Goal: Book appointment/travel/reservation

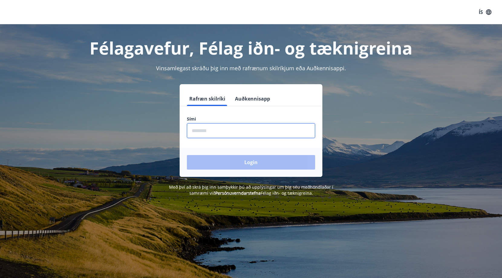
click at [215, 128] on input "phone" at bounding box center [251, 130] width 128 height 15
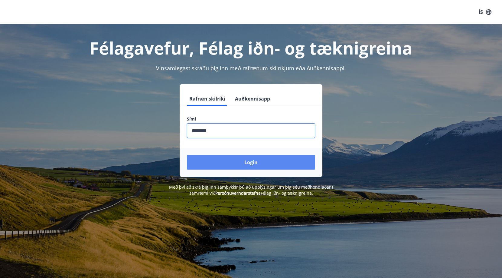
type input "********"
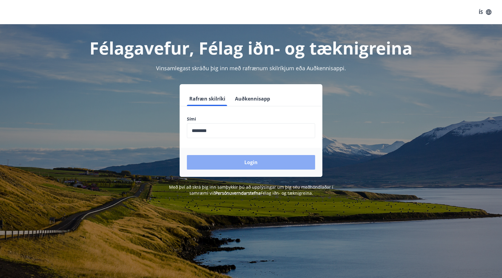
click at [235, 157] on button "Login" at bounding box center [251, 162] width 128 height 15
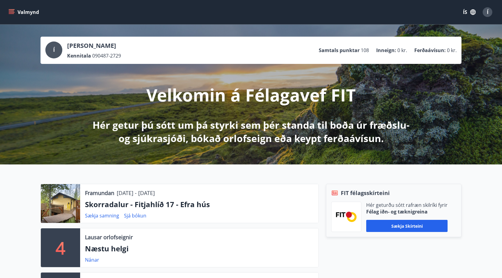
click at [12, 13] on icon "menu" at bounding box center [11, 12] width 6 height 6
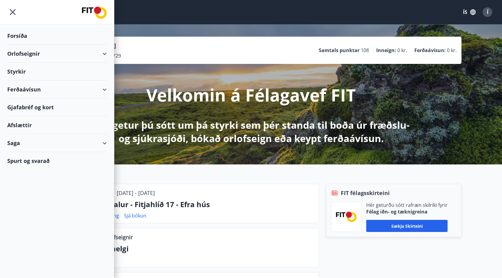
click at [26, 56] on div "Orlofseignir" at bounding box center [57, 54] width 100 height 18
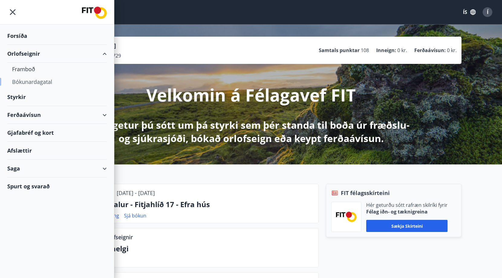
click at [26, 81] on div "Bókunardagatal" at bounding box center [57, 81] width 90 height 13
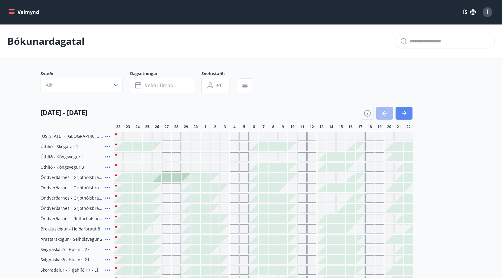
click at [403, 116] on icon "button" at bounding box center [404, 113] width 7 height 7
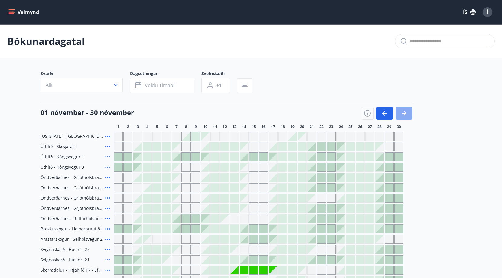
click at [403, 116] on icon "button" at bounding box center [404, 113] width 7 height 7
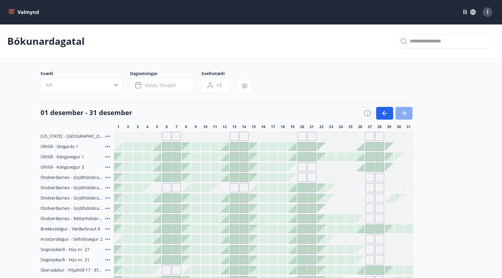
click at [403, 116] on icon "button" at bounding box center [404, 113] width 7 height 7
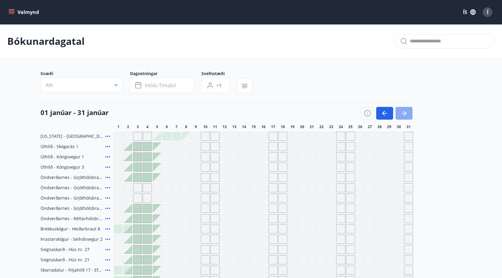
click at [403, 116] on icon "button" at bounding box center [404, 113] width 7 height 7
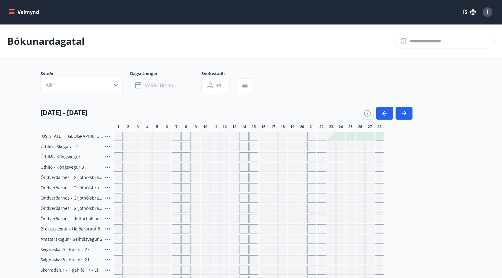
click at [171, 84] on span "Veldu tímabil" at bounding box center [160, 85] width 31 height 7
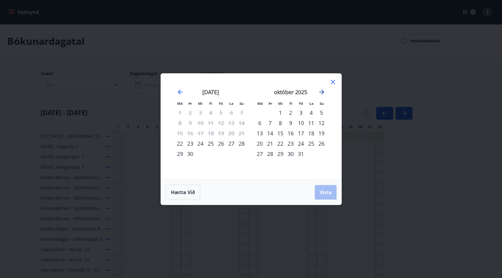
click at [320, 90] on icon "Move forward to switch to the next month." at bounding box center [321, 91] width 7 height 7
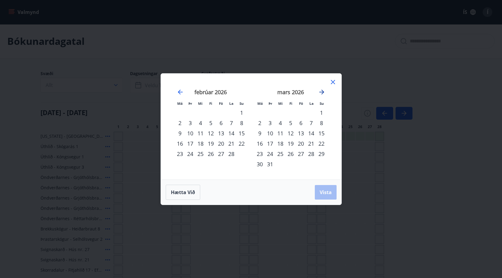
click at [320, 90] on icon "Move forward to switch to the next month." at bounding box center [321, 91] width 7 height 7
click at [282, 144] on div "22" at bounding box center [280, 143] width 10 height 10
click at [319, 192] on button "Vista" at bounding box center [326, 192] width 22 height 15
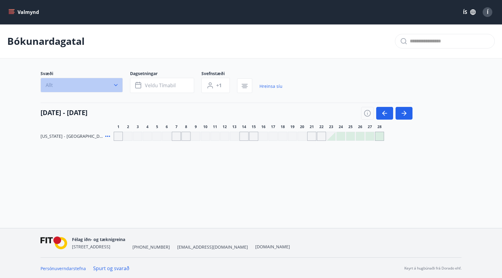
click at [116, 89] on button "Allt" at bounding box center [82, 85] width 82 height 15
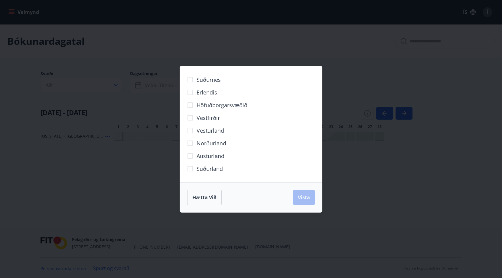
click at [147, 206] on div "Suðurnes Erlendis Höfuðborgarsvæðið Vestfirðir Vesturland Norðurland Austurland…" at bounding box center [251, 139] width 502 height 278
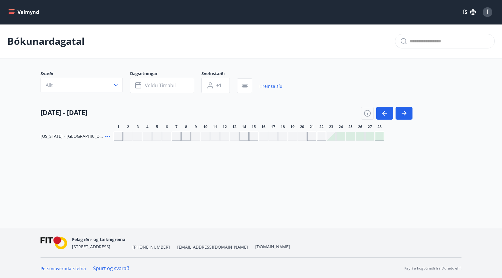
click at [22, 11] on button "Valmynd" at bounding box center [24, 12] width 34 height 11
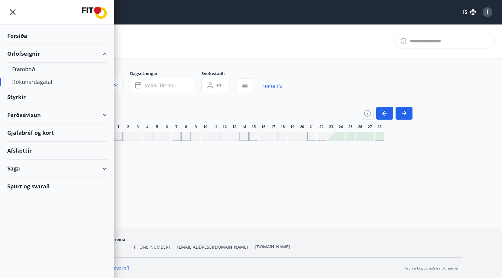
click at [19, 38] on div "Forsíða" at bounding box center [57, 36] width 100 height 18
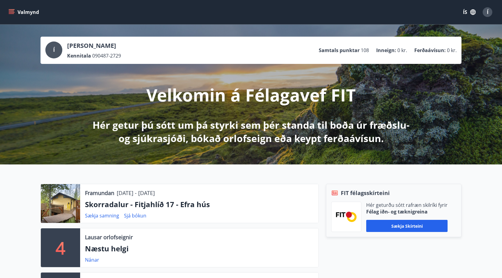
click at [21, 10] on button "Valmynd" at bounding box center [24, 12] width 34 height 11
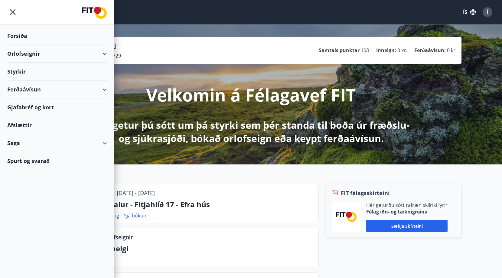
click at [21, 54] on div "Orlofseignir" at bounding box center [57, 54] width 100 height 18
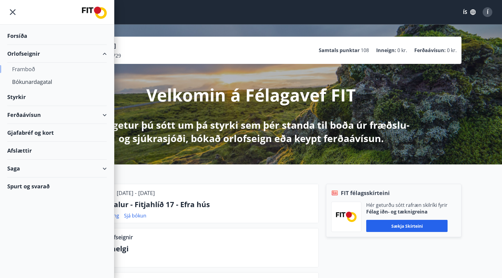
click at [24, 70] on div "Framboð" at bounding box center [57, 69] width 90 height 13
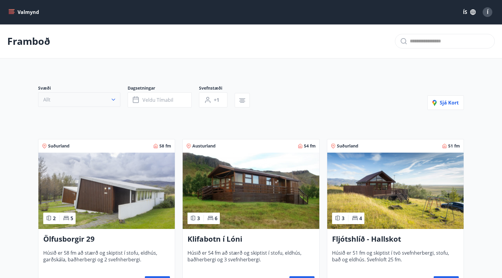
click at [61, 102] on button "Allt" at bounding box center [79, 99] width 82 height 15
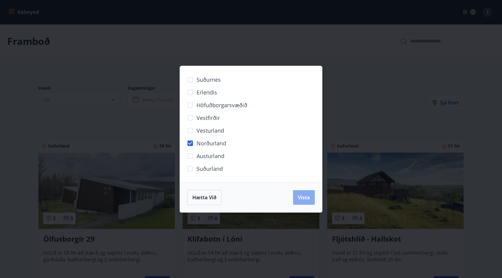
click at [298, 195] on span "Vista" at bounding box center [304, 197] width 12 height 7
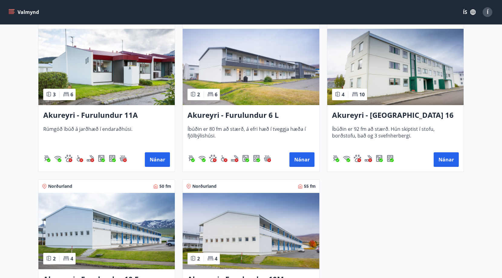
scroll to position [138, 0]
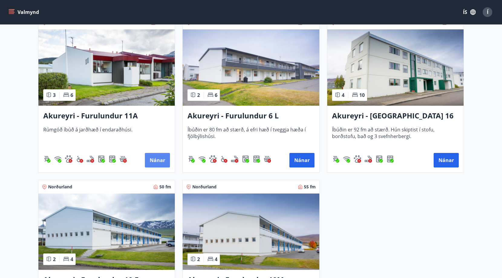
click at [154, 158] on button "Nánar" at bounding box center [157, 160] width 25 height 15
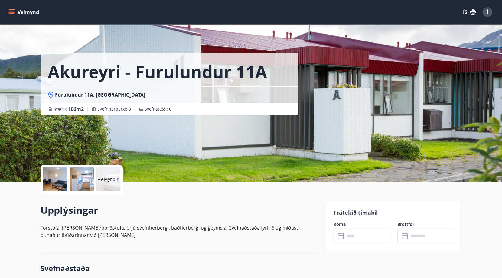
click at [51, 178] on div at bounding box center [55, 179] width 24 height 24
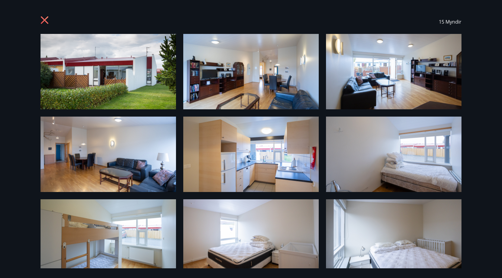
click at [46, 24] on icon at bounding box center [46, 21] width 10 height 10
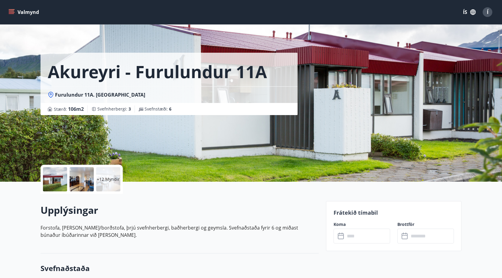
click at [358, 238] on input "text" at bounding box center [367, 235] width 45 height 15
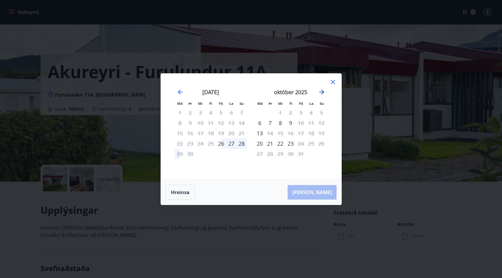
click at [320, 93] on icon "Move forward to switch to the next month." at bounding box center [321, 91] width 7 height 7
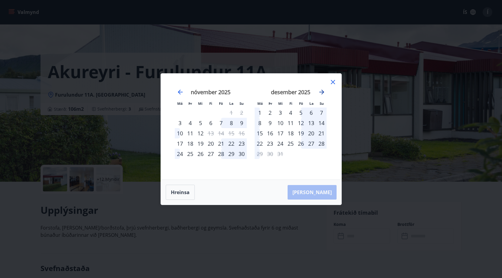
click at [320, 93] on icon "Move forward to switch to the next month." at bounding box center [321, 91] width 7 height 7
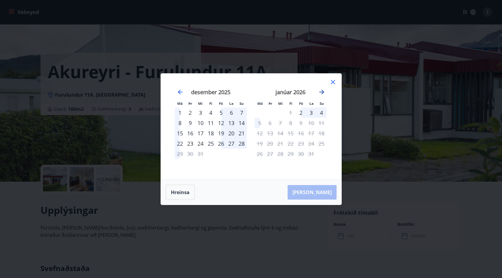
click at [320, 93] on icon "Move forward to switch to the next month." at bounding box center [321, 91] width 7 height 7
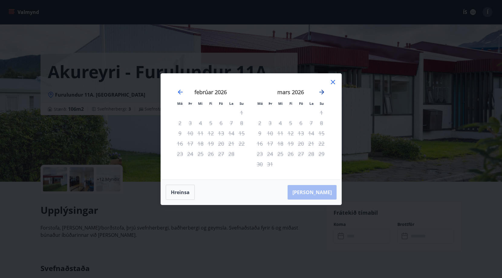
click at [320, 93] on icon "Move forward to switch to the next month." at bounding box center [321, 91] width 7 height 7
click at [467, 223] on div "Má Þr Mi Fi Fö La Su Má Þr Mi Fi Fö La Su febrúar 2026 1 2 3 4 5 6 7 8 9 10 11 …" at bounding box center [251, 139] width 502 height 278
